Goal: Task Accomplishment & Management: Manage account settings

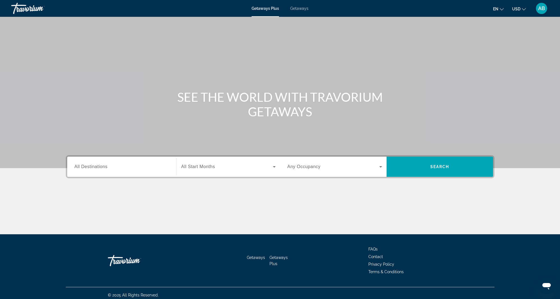
click at [540, 8] on span "AB" at bounding box center [541, 9] width 7 height 6
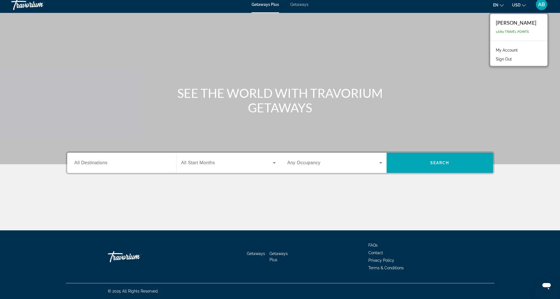
scroll to position [4, 0]
click at [510, 48] on link "My Account" at bounding box center [506, 50] width 27 height 7
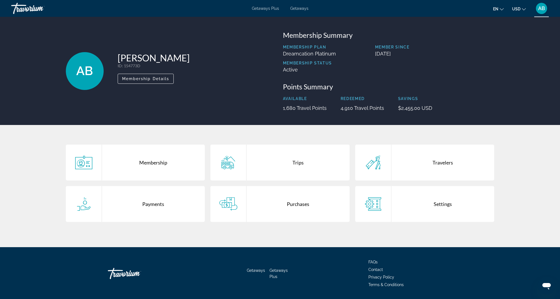
click at [281, 161] on div "Trips" at bounding box center [298, 163] width 103 height 36
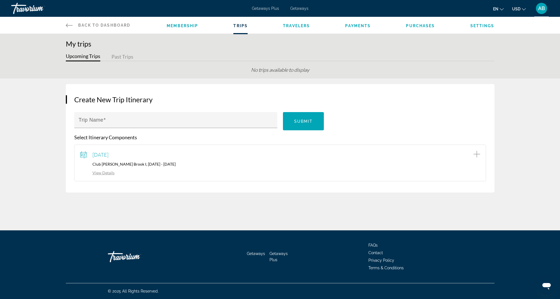
click at [80, 59] on button "Upcoming Trips" at bounding box center [83, 57] width 34 height 9
click at [423, 25] on span "Purchases" at bounding box center [420, 26] width 29 height 4
